Goal: Task Accomplishment & Management: Manage account settings

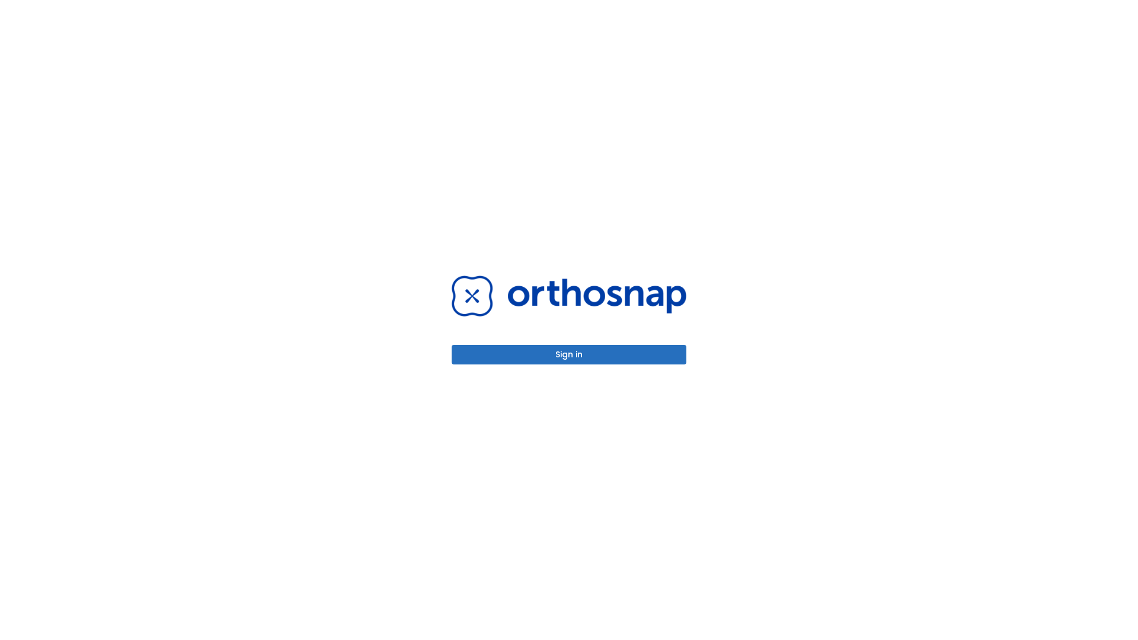
click at [569, 354] on button "Sign in" at bounding box center [569, 355] width 235 height 20
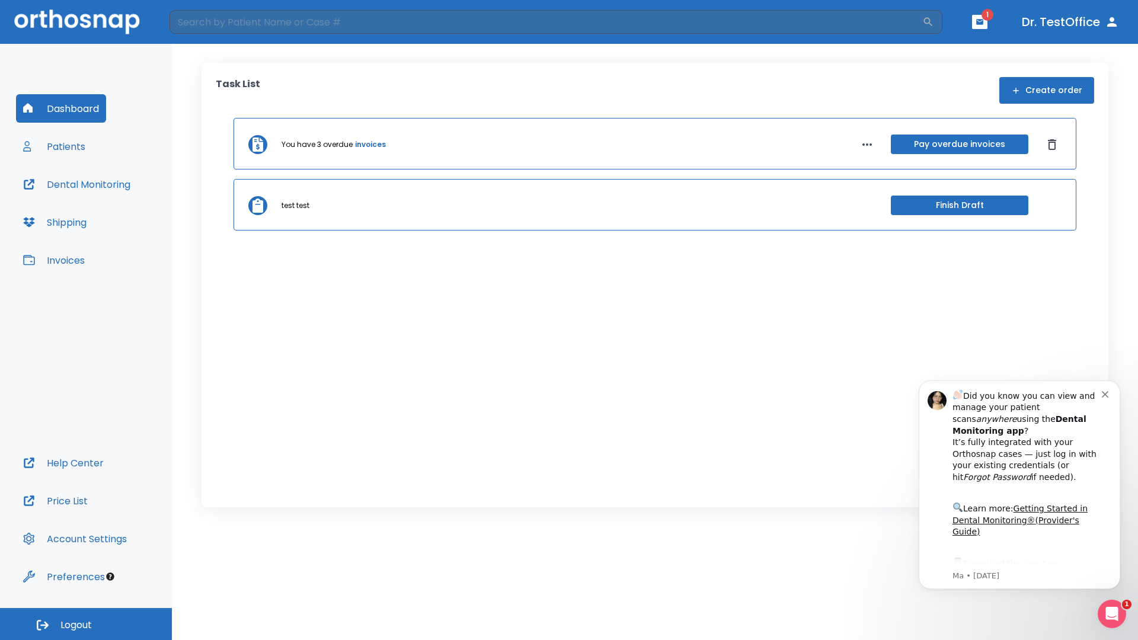
click at [86, 624] on span "Logout" at bounding box center [75, 625] width 31 height 13
